Goal: Submit feedback/report problem

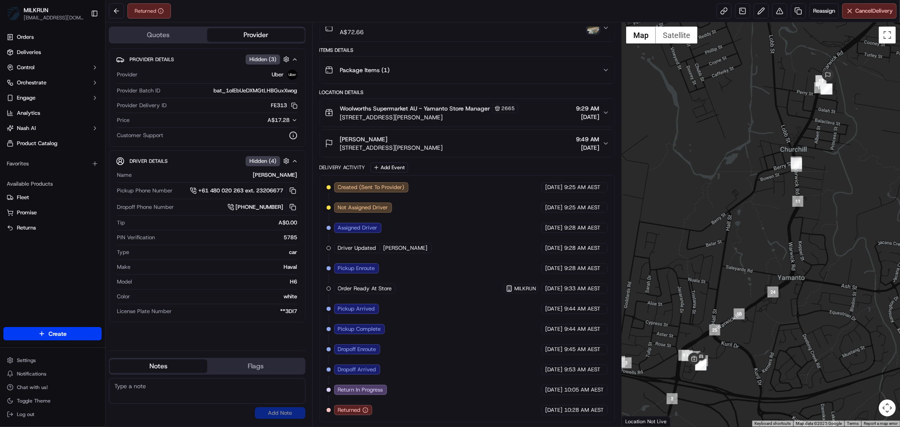
scroll to position [39, 0]
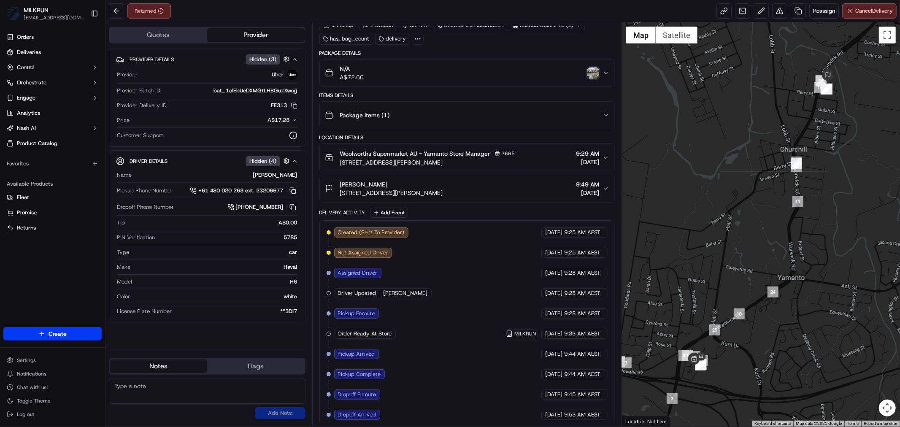
click at [591, 75] on img "button" at bounding box center [593, 73] width 12 height 12
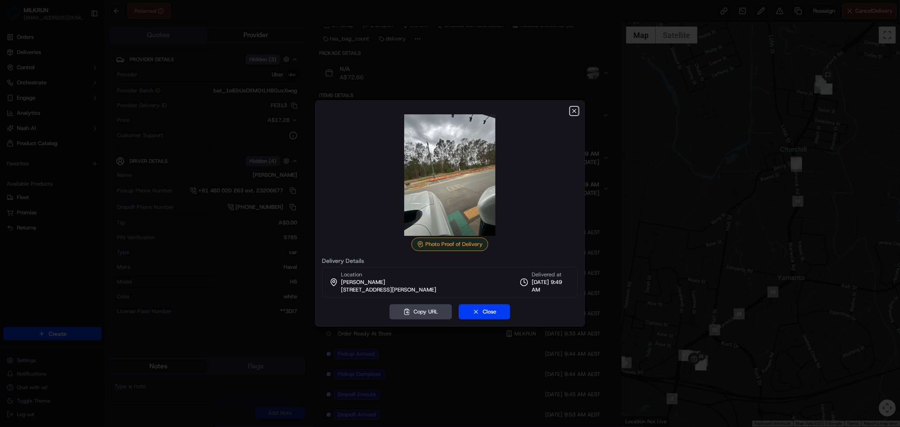
click at [575, 110] on icon "button" at bounding box center [573, 110] width 3 height 3
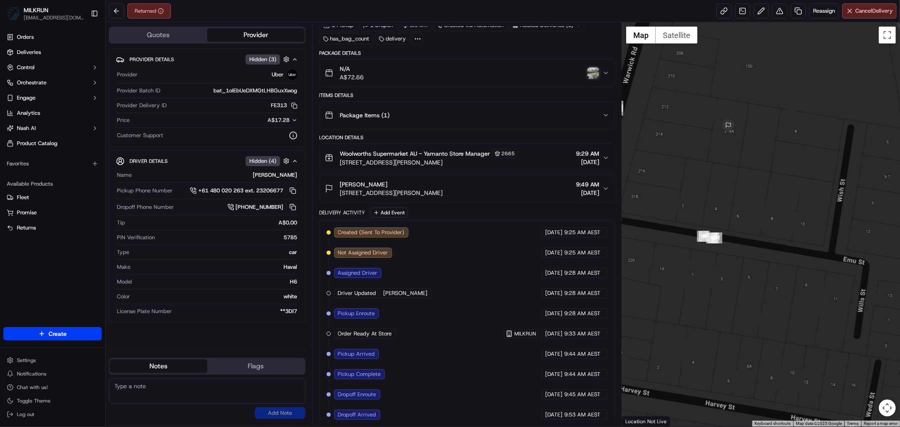
drag, startPoint x: 775, startPoint y: 110, endPoint x: 768, endPoint y: 202, distance: 91.8
click at [768, 202] on div at bounding box center [761, 224] width 278 height 404
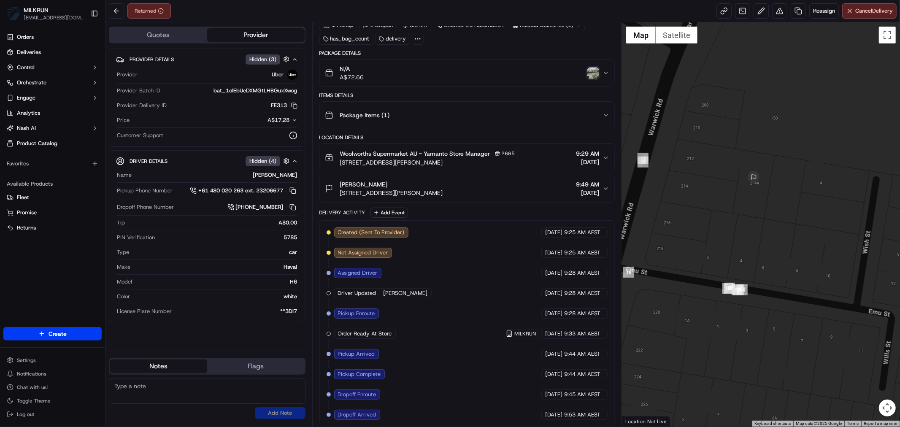
drag, startPoint x: 761, startPoint y: 175, endPoint x: 787, endPoint y: 228, distance: 58.5
click at [787, 228] on div at bounding box center [761, 224] width 278 height 404
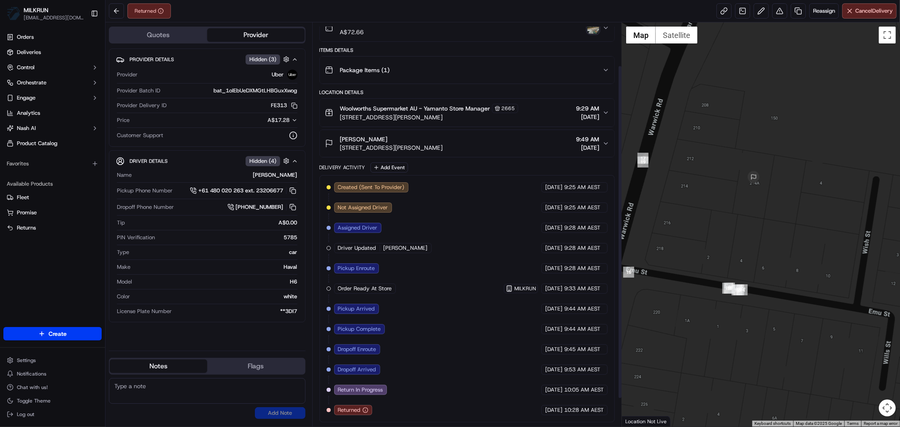
scroll to position [0, 0]
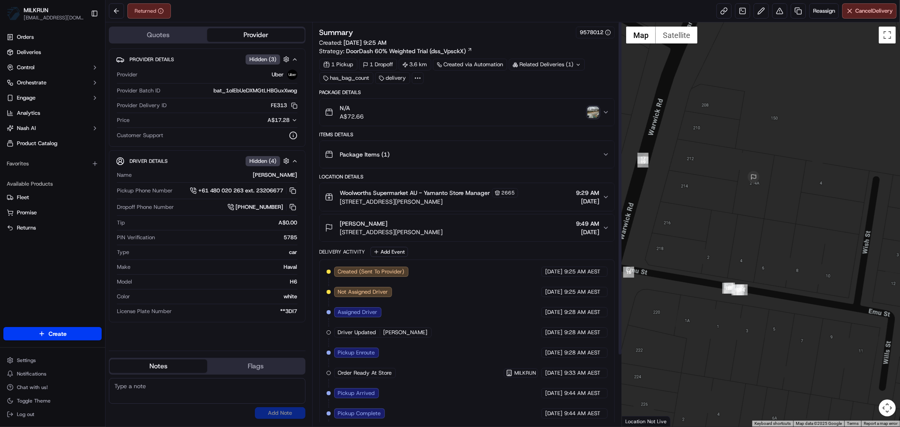
click at [604, 112] on icon "button" at bounding box center [605, 112] width 3 height 2
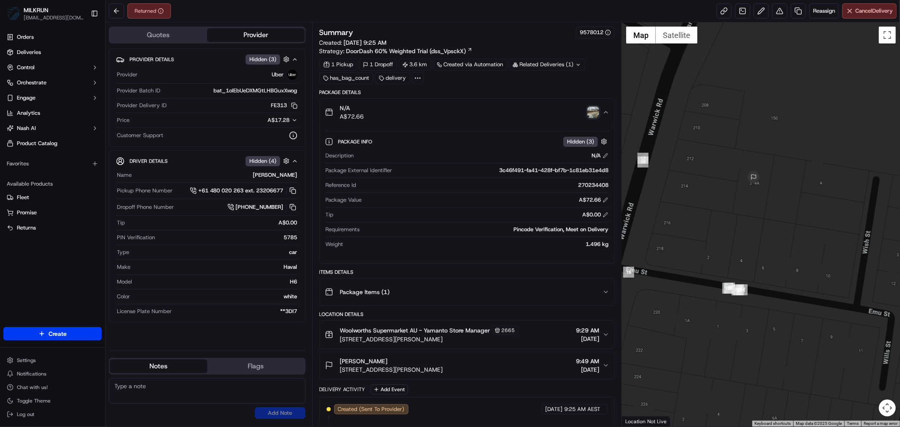
click at [604, 114] on icon "button" at bounding box center [605, 112] width 7 height 7
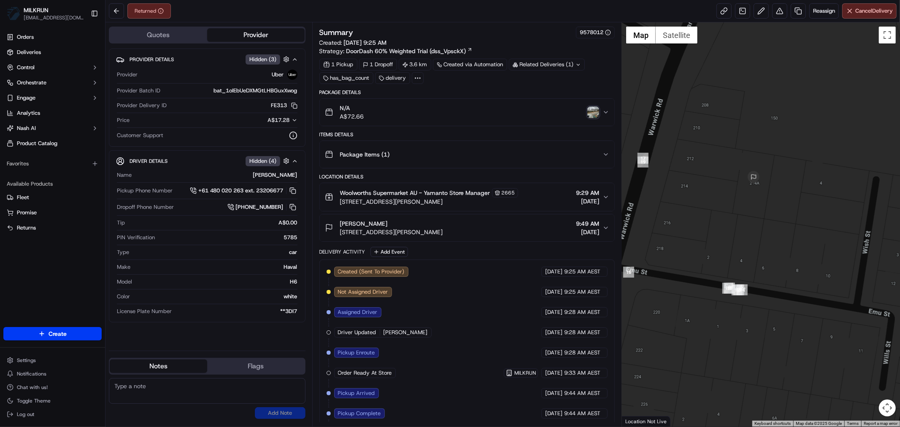
click at [593, 112] on img "button" at bounding box center [593, 112] width 12 height 12
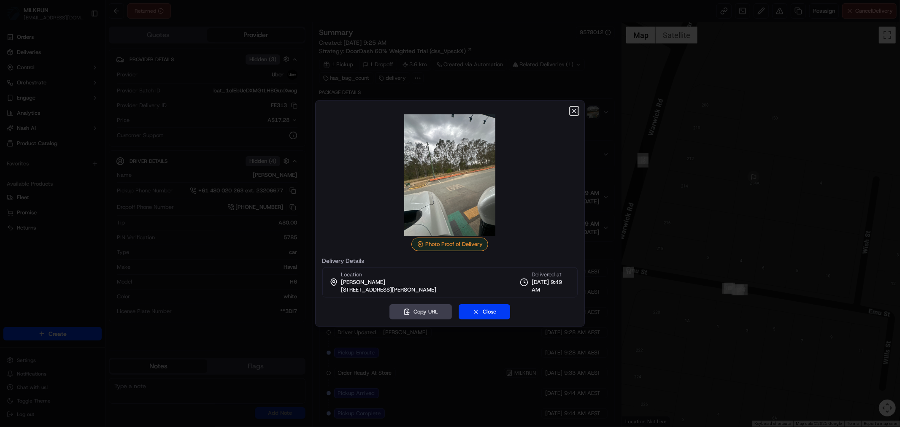
click at [574, 110] on icon "button" at bounding box center [574, 111] width 7 height 7
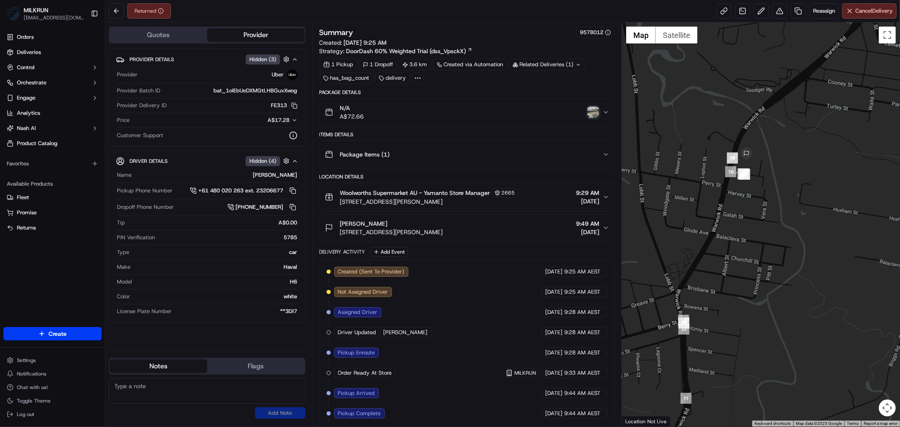
drag, startPoint x: 728, startPoint y: 321, endPoint x: 766, endPoint y: 184, distance: 143.2
click at [766, 184] on div at bounding box center [761, 224] width 278 height 404
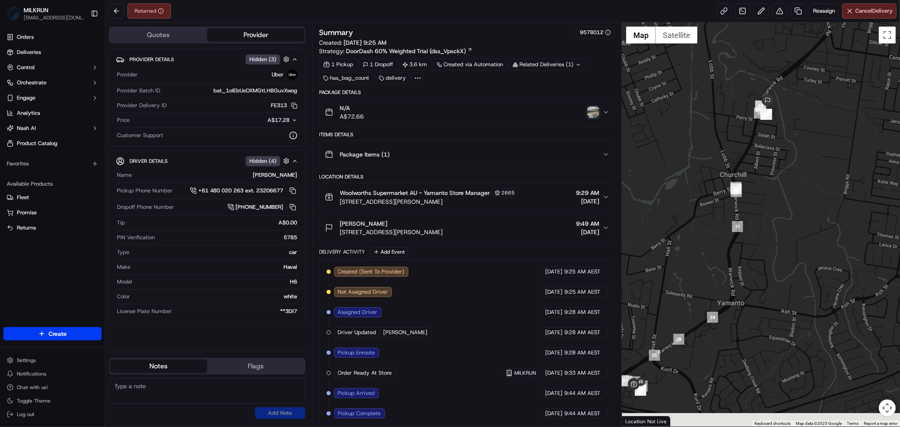
drag, startPoint x: 772, startPoint y: 293, endPoint x: 780, endPoint y: 191, distance: 102.8
click at [780, 191] on div at bounding box center [761, 224] width 278 height 404
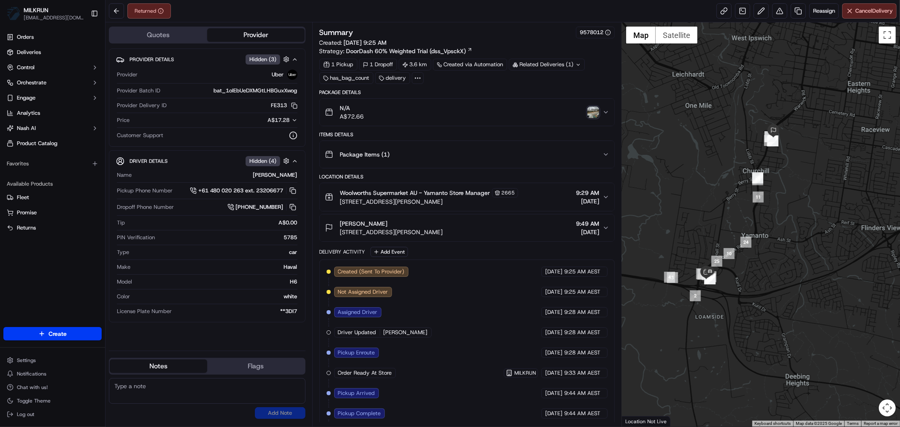
click at [791, 186] on div at bounding box center [761, 224] width 278 height 404
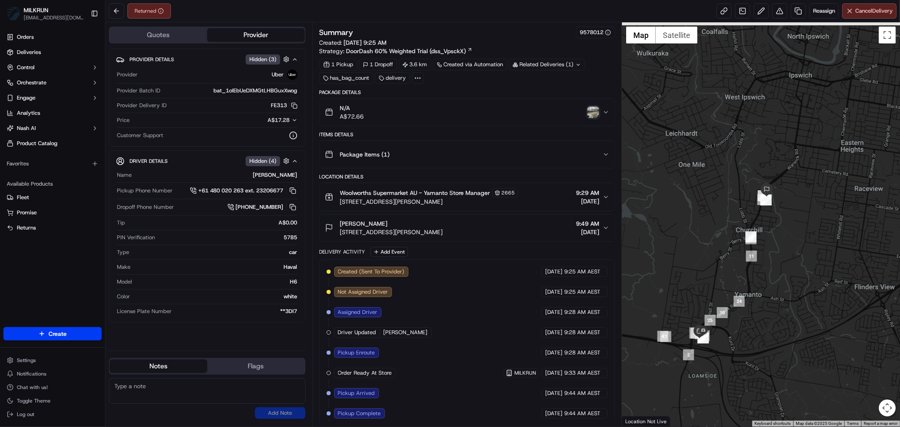
drag, startPoint x: 787, startPoint y: 168, endPoint x: 779, endPoint y: 239, distance: 71.8
click at [779, 239] on div at bounding box center [761, 224] width 278 height 404
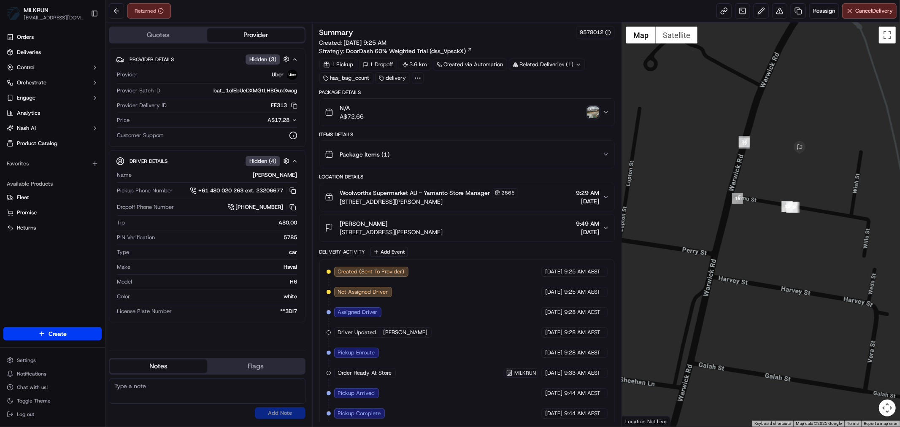
drag, startPoint x: 842, startPoint y: 164, endPoint x: 811, endPoint y: 238, distance: 80.2
click at [813, 237] on div at bounding box center [761, 224] width 278 height 404
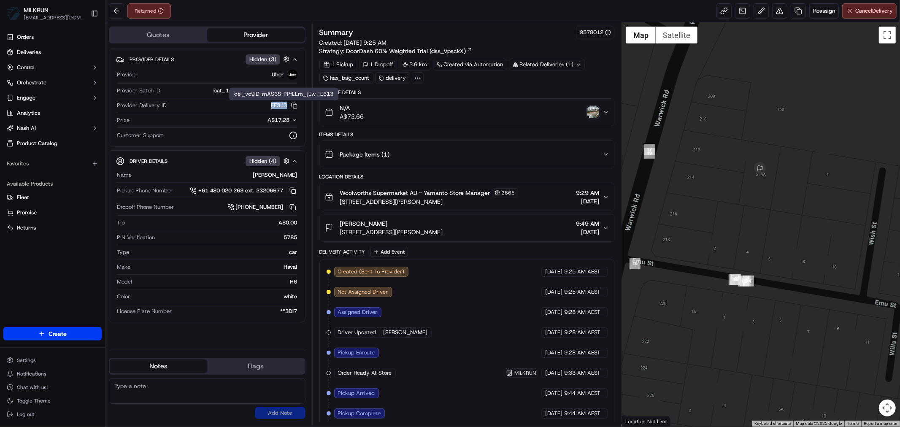
drag, startPoint x: 263, startPoint y: 105, endPoint x: 286, endPoint y: 108, distance: 23.4
click at [286, 108] on div "FE313 Copy del_vo9lD-mAS6S-PPfLLm_jEw FE313" at bounding box center [233, 106] width 127 height 8
click at [47, 277] on div "Orders Deliveries Control Orchestrate Engage Analytics Nash AI Product Catalog …" at bounding box center [52, 173] width 105 height 293
click at [606, 113] on icon "button" at bounding box center [605, 112] width 3 height 2
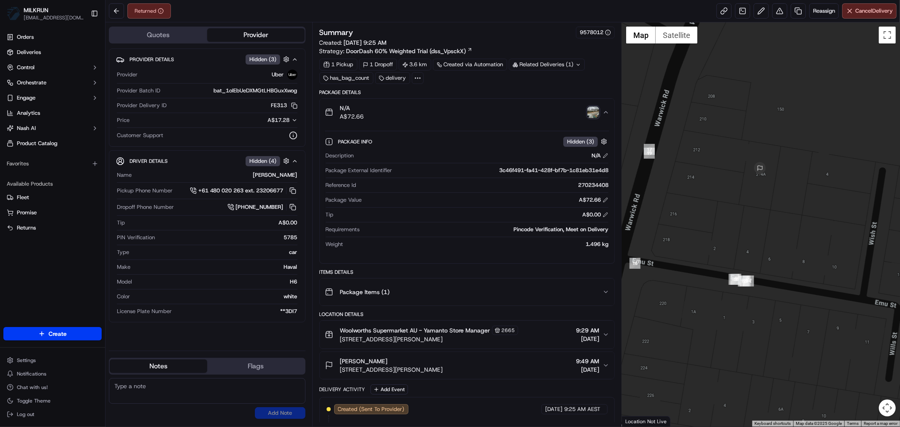
click at [606, 113] on icon "button" at bounding box center [605, 112] width 7 height 7
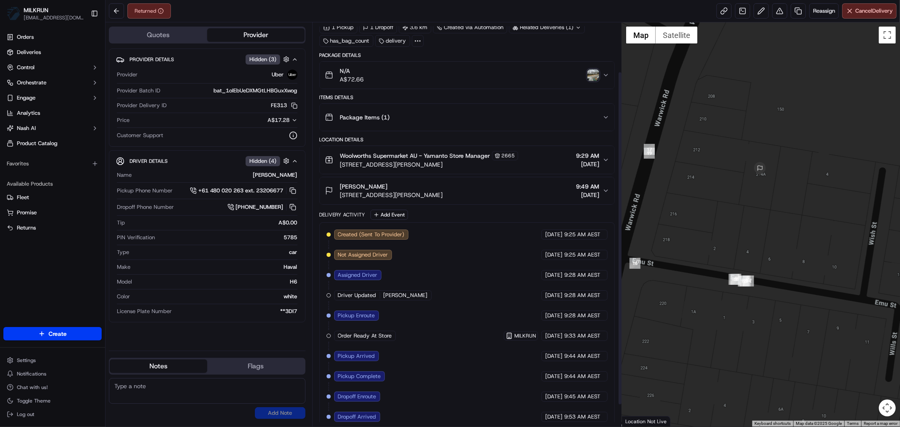
scroll to position [86, 0]
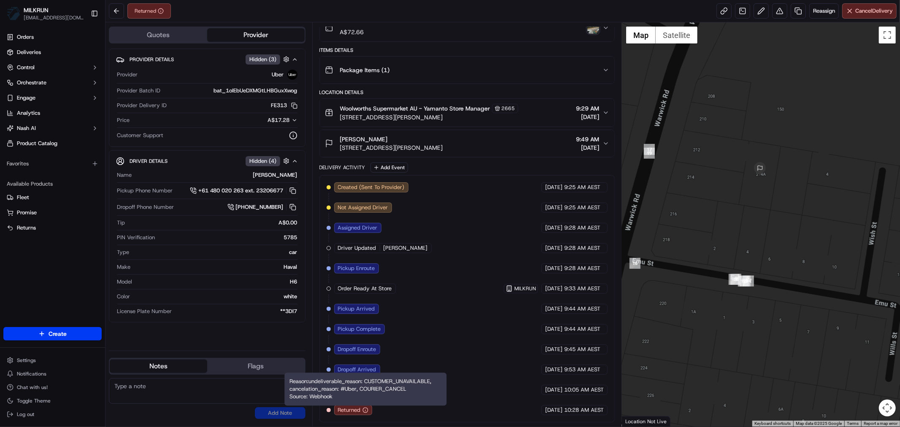
click at [366, 412] on circle "button" at bounding box center [365, 410] width 5 height 5
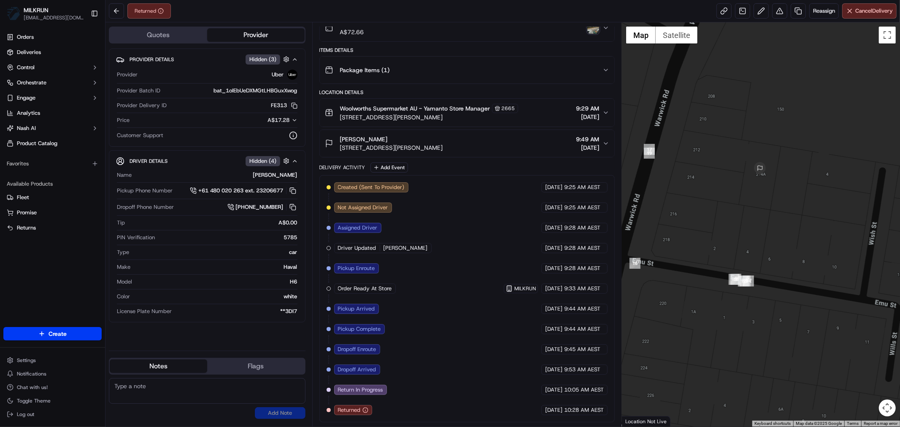
click at [366, 412] on circle "button" at bounding box center [365, 410] width 5 height 5
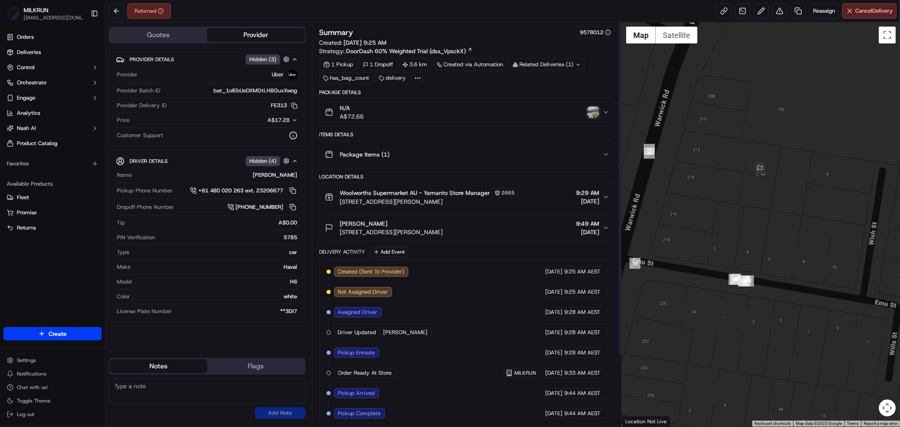
click at [605, 113] on icon "button" at bounding box center [605, 112] width 7 height 7
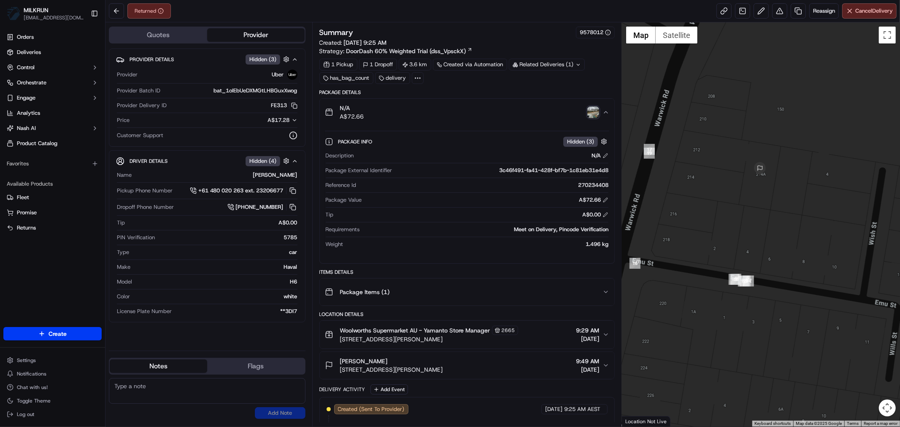
click at [607, 115] on icon "button" at bounding box center [605, 112] width 7 height 7
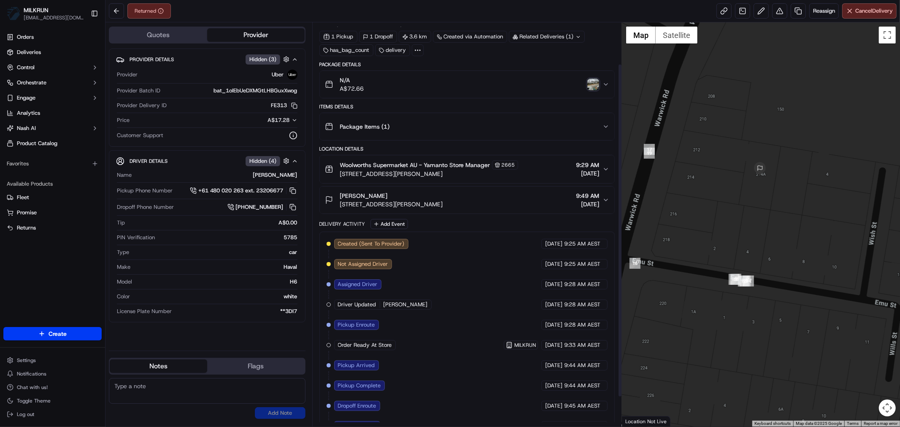
scroll to position [86, 0]
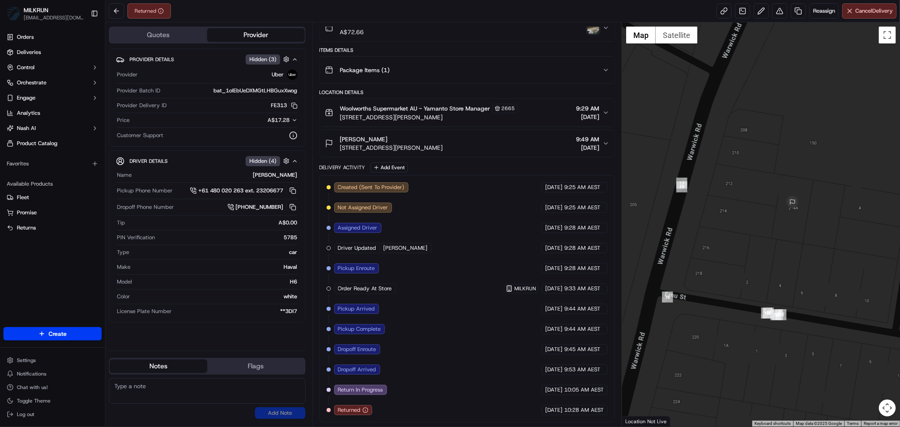
drag, startPoint x: 685, startPoint y: 217, endPoint x: 718, endPoint y: 251, distance: 48.0
click at [718, 251] on div at bounding box center [761, 224] width 278 height 404
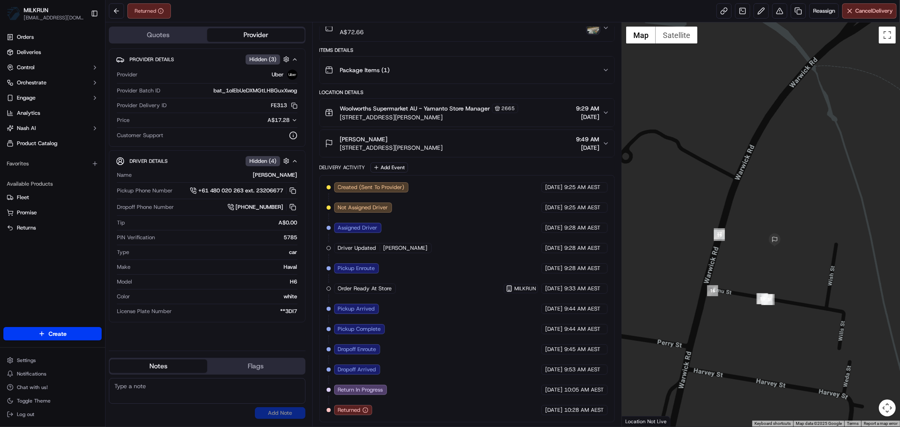
click at [405, 18] on div "Returned Reassign Cancel Delivery" at bounding box center [502, 11] width 794 height 22
click at [780, 10] on button at bounding box center [779, 10] width 15 height 15
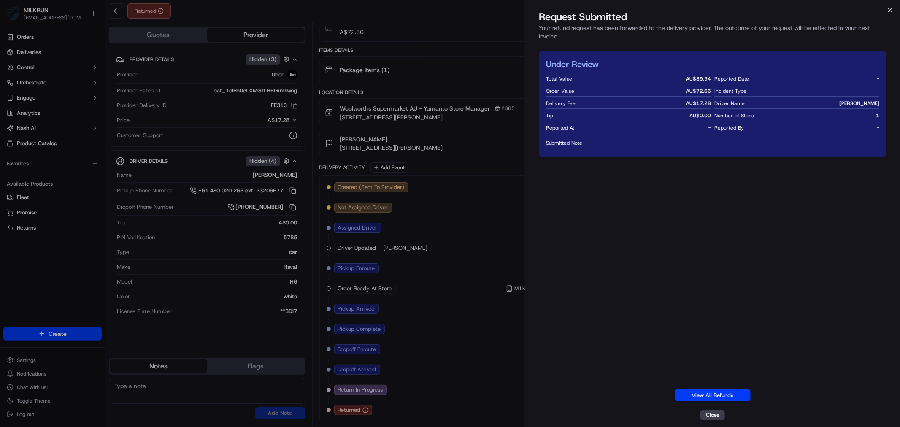
click at [888, 10] on icon "button" at bounding box center [889, 10] width 7 height 7
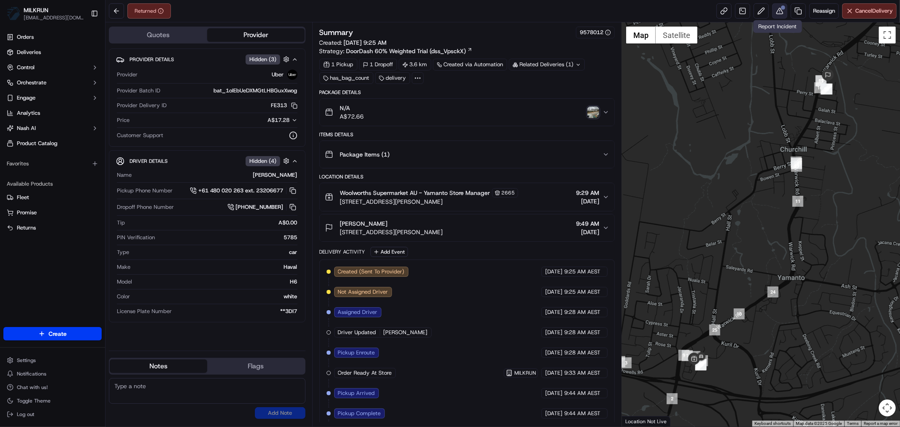
click at [775, 11] on button at bounding box center [779, 10] width 15 height 15
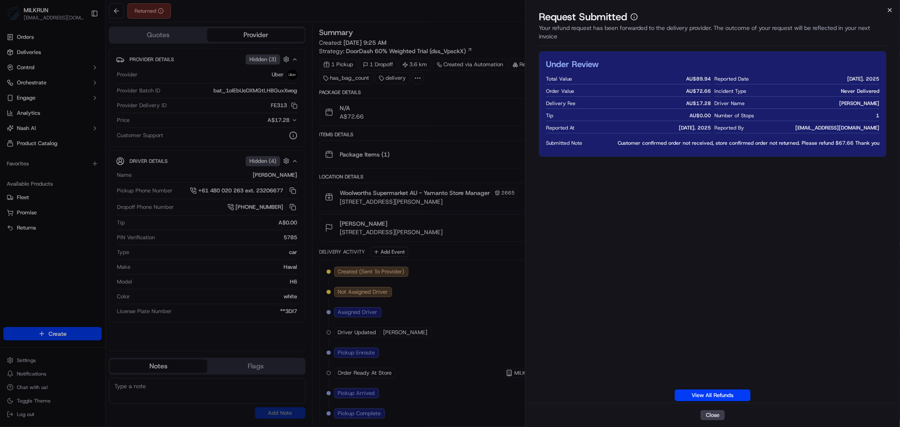
click at [889, 11] on icon "button" at bounding box center [889, 10] width 7 height 7
